Goal: Navigation & Orientation: Find specific page/section

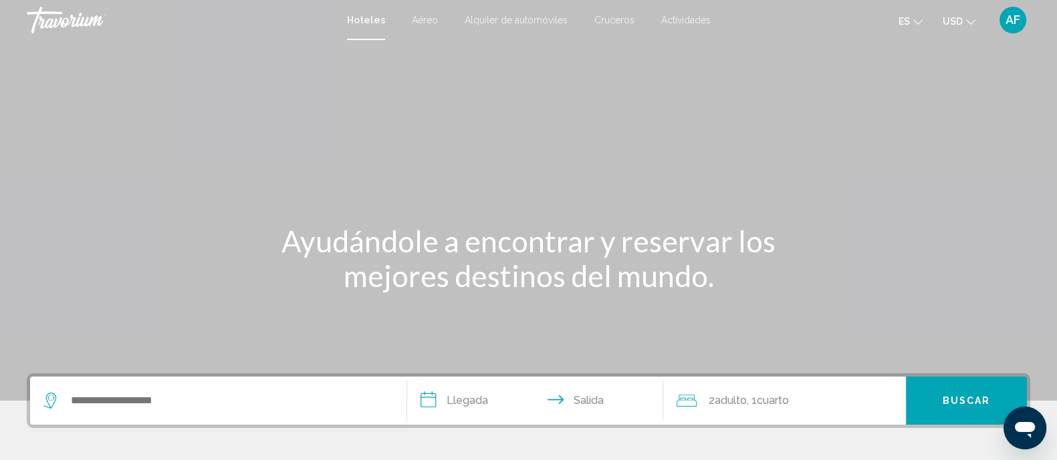
click at [1010, 19] on span "AF" at bounding box center [1012, 19] width 15 height 13
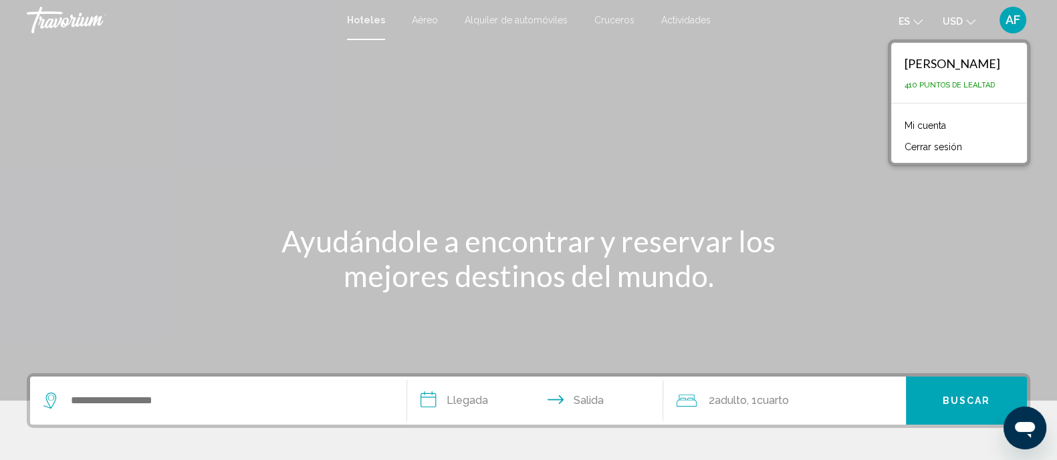
click at [924, 125] on link "Mi cuenta" at bounding box center [925, 125] width 55 height 17
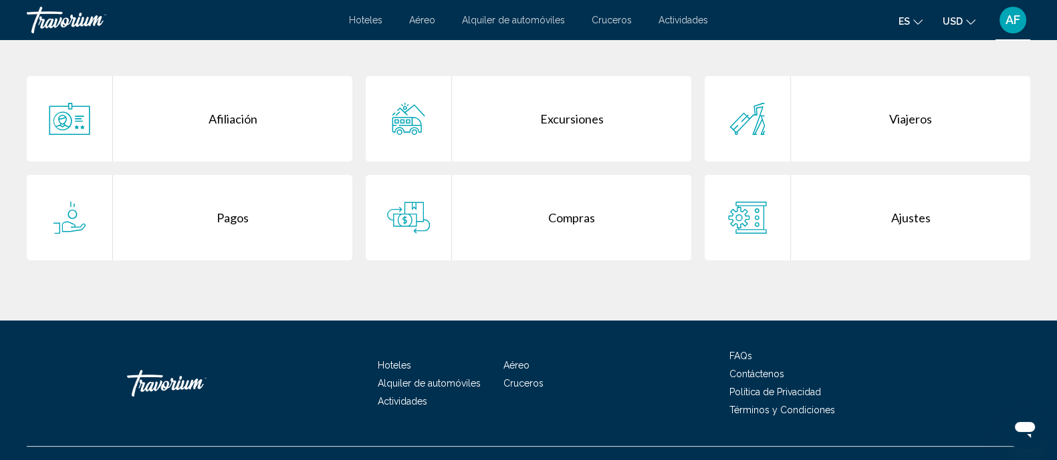
scroll to position [292, 0]
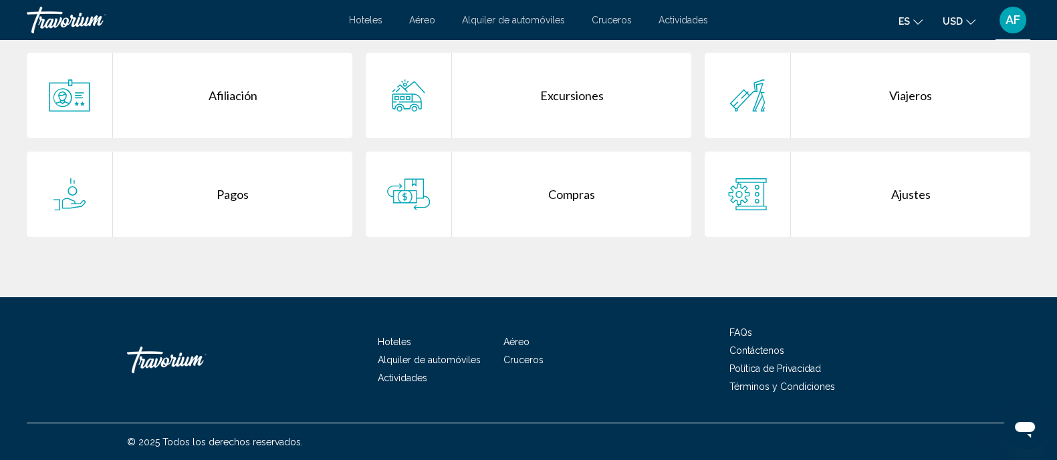
click at [569, 92] on div "Excursiones" at bounding box center [571, 96] width 239 height 86
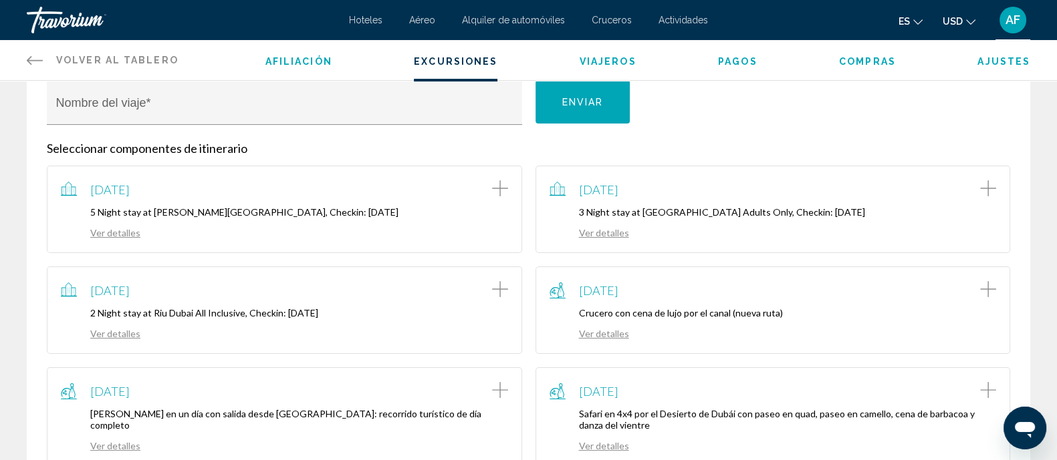
scroll to position [166, 0]
